Goal: Information Seeking & Learning: Find specific fact

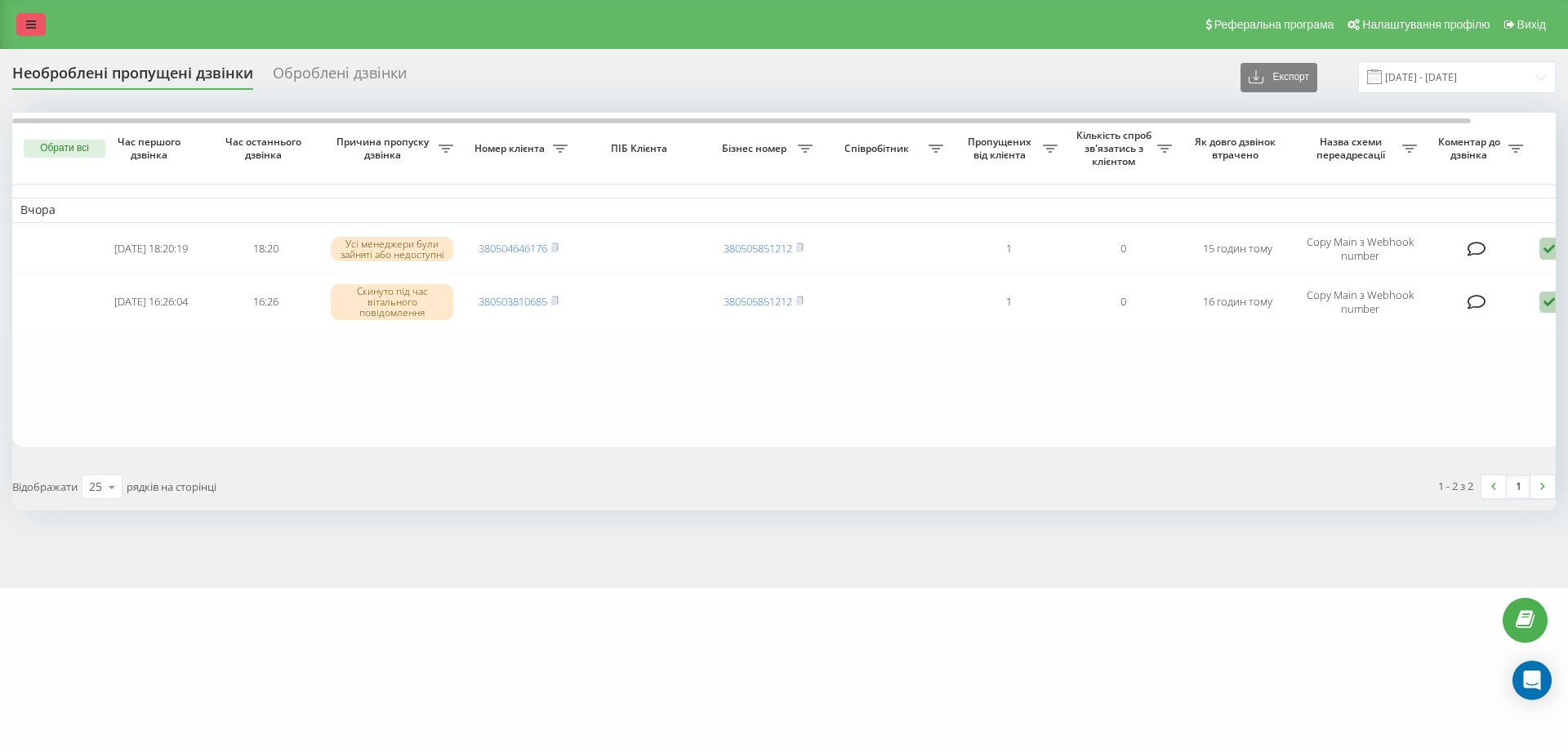
click at [35, 19] on icon at bounding box center [31, 24] width 10 height 12
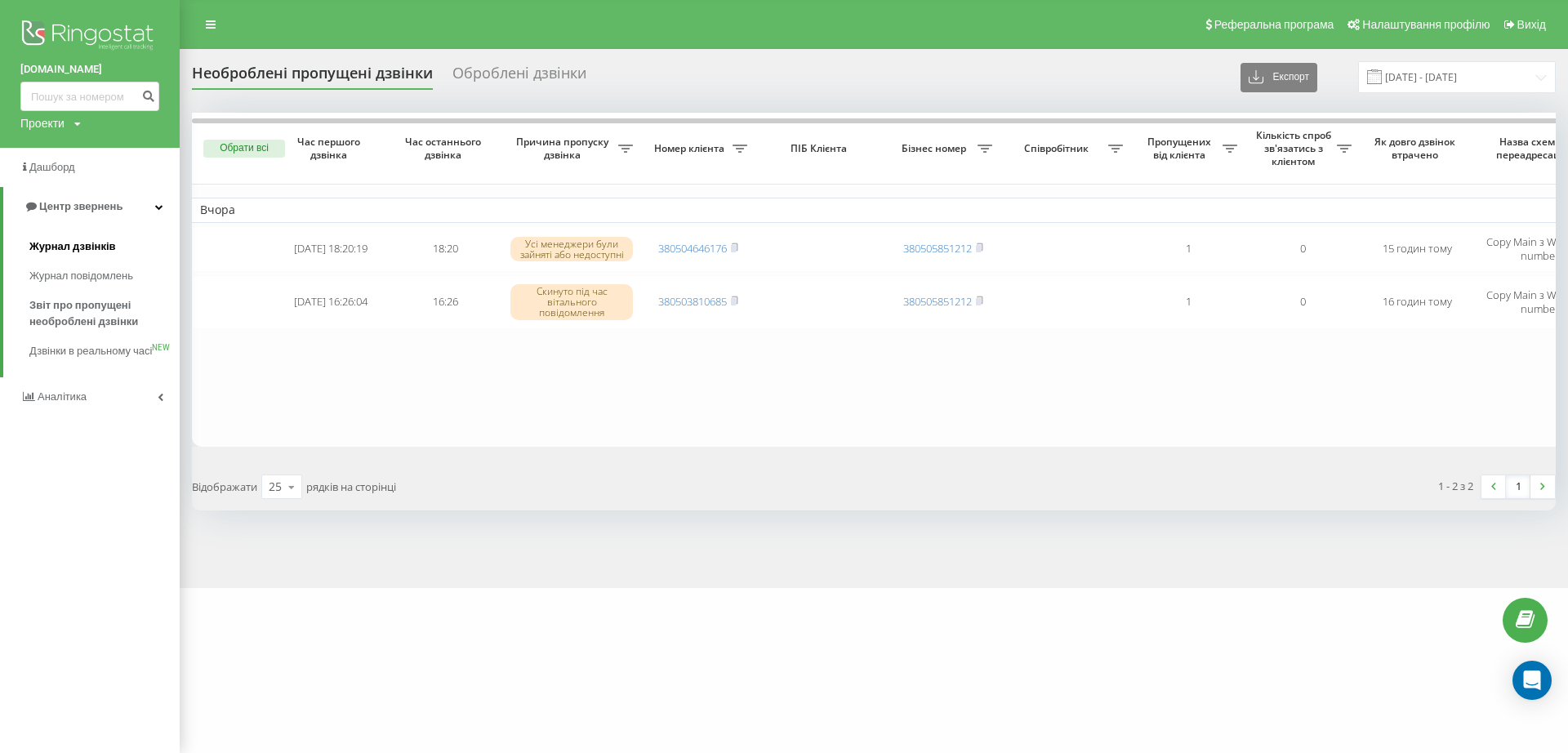
click at [100, 238] on link "Журнал дзвінків" at bounding box center [104, 246] width 151 height 29
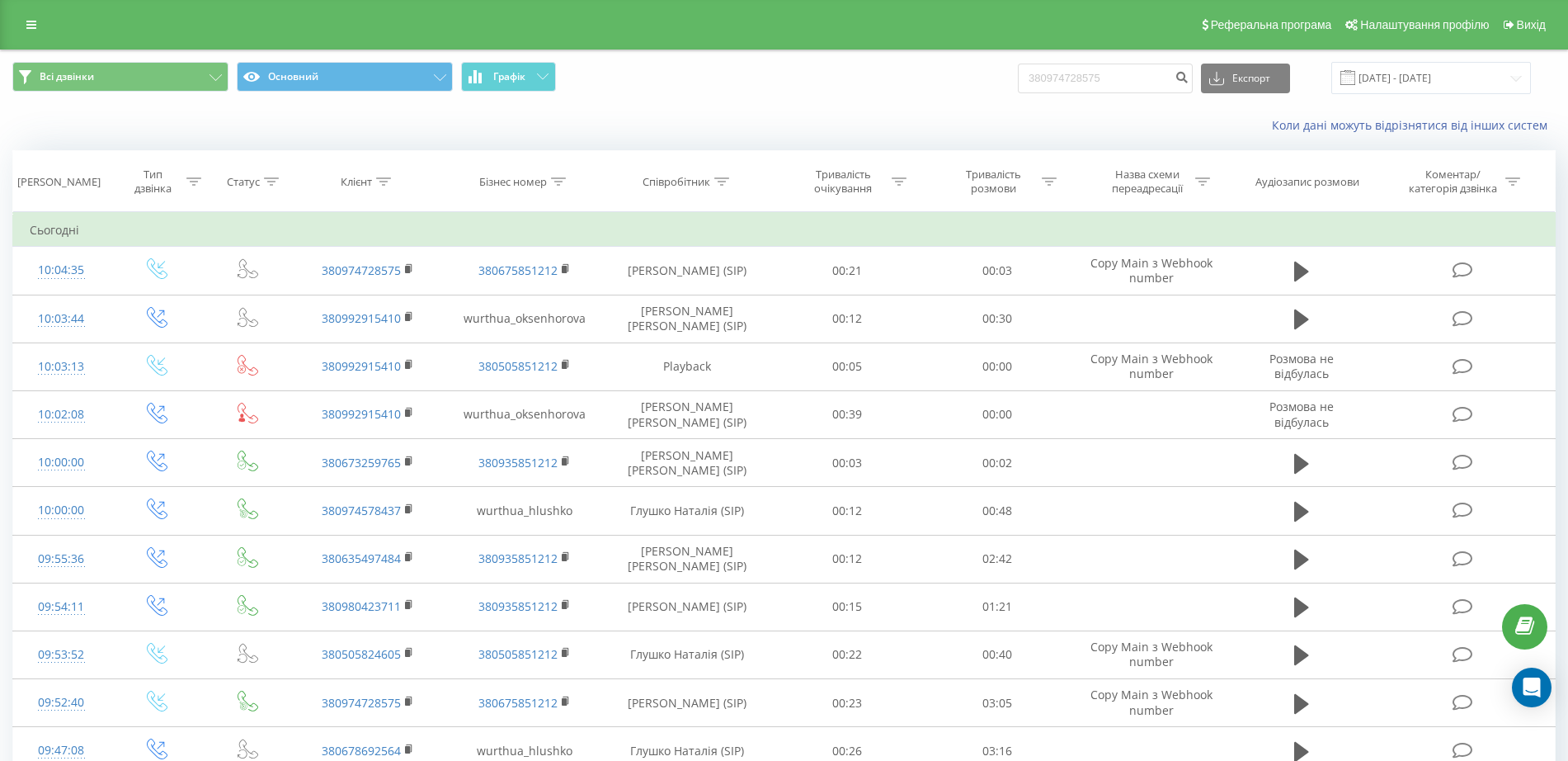
click at [1056, 80] on input "380974728575" at bounding box center [1105, 78] width 175 height 29
type input "0974728575"
click at [1189, 75] on icon "submit" at bounding box center [1181, 75] width 14 height 10
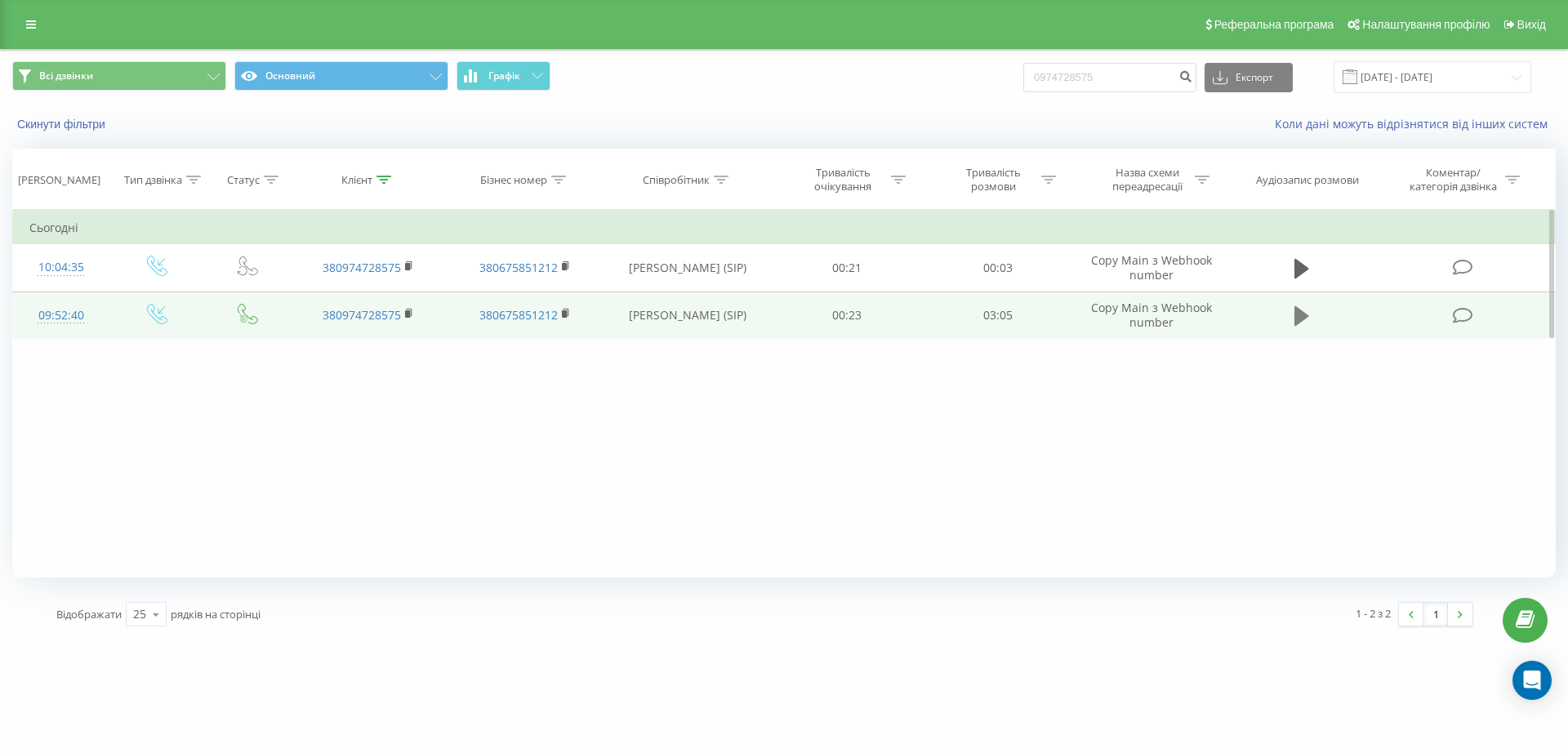
click at [1301, 311] on icon at bounding box center [1301, 316] width 14 height 19
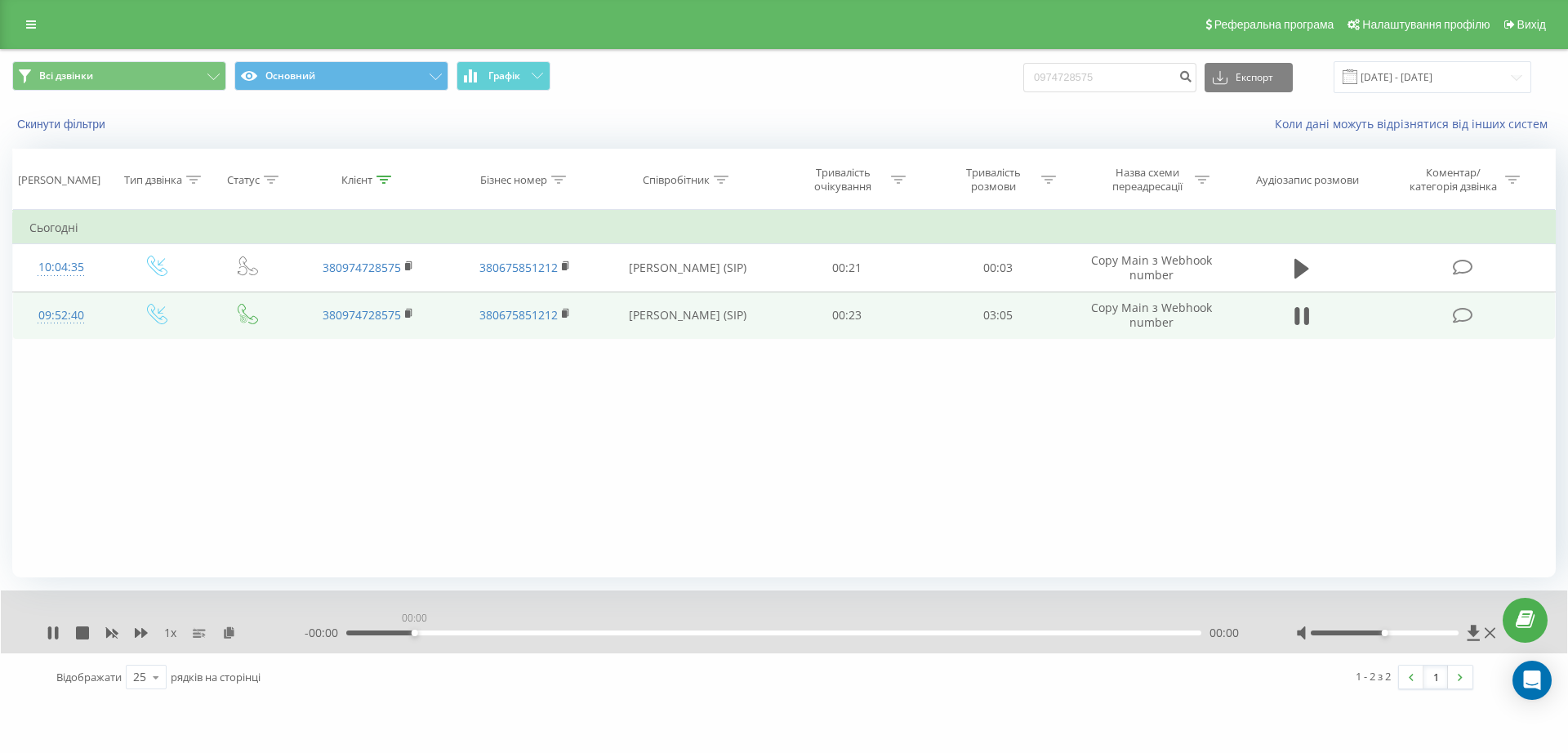
click at [415, 632] on div "00:00" at bounding box center [773, 632] width 854 height 5
click at [48, 635] on icon at bounding box center [49, 633] width 3 height 14
